Goal: Check status

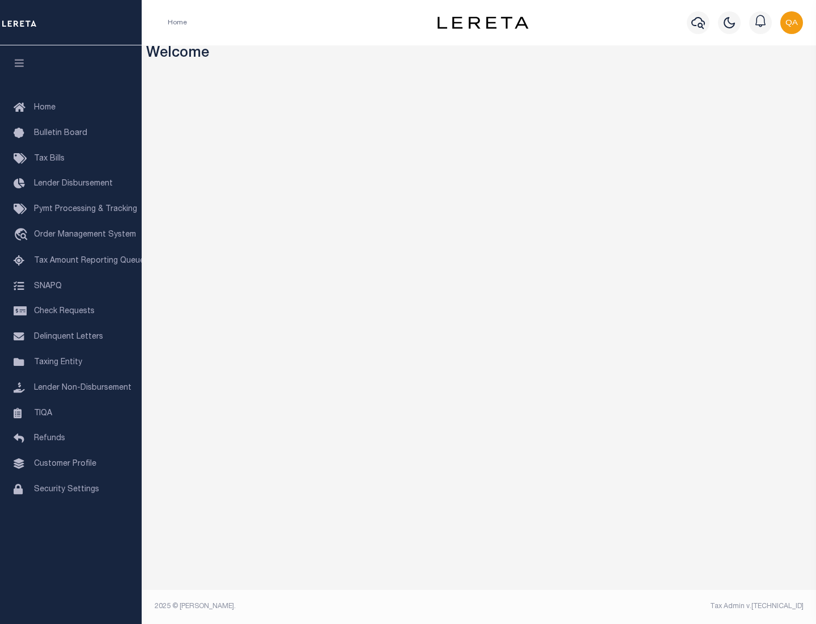
click at [71, 311] on span "Check Requests" at bounding box center [64, 311] width 61 height 8
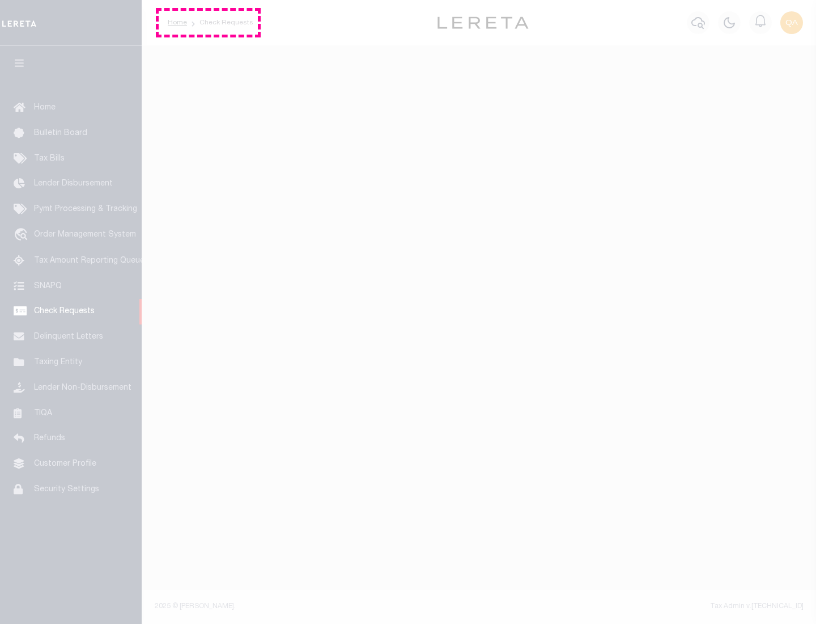
select select "50"
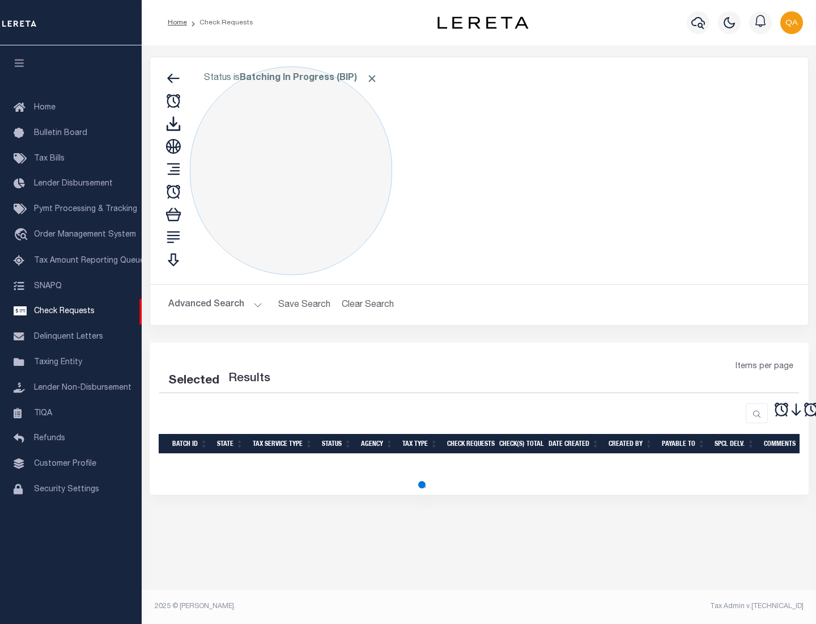
select select "50"
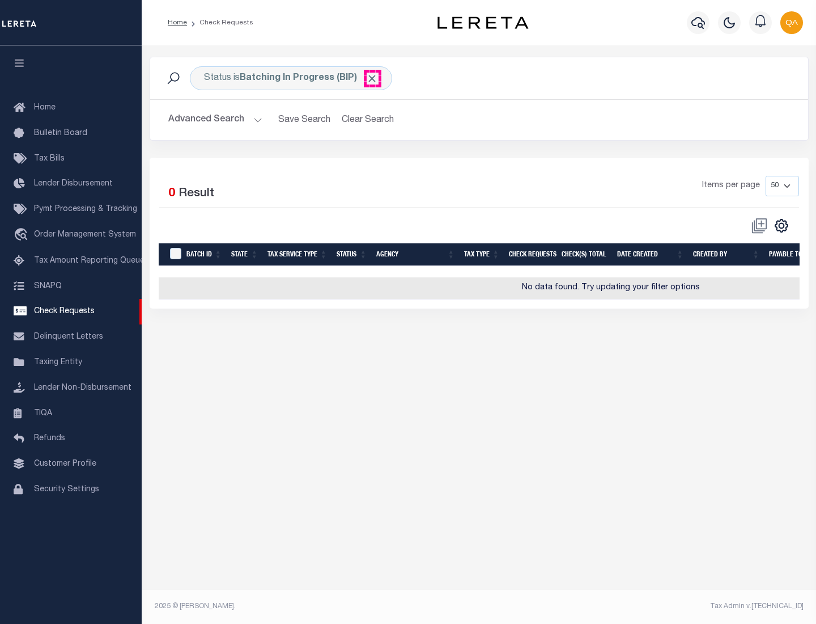
click at [372, 78] on span "Click to Remove" at bounding box center [372, 79] width 12 height 12
